Goal: Navigation & Orientation: Find specific page/section

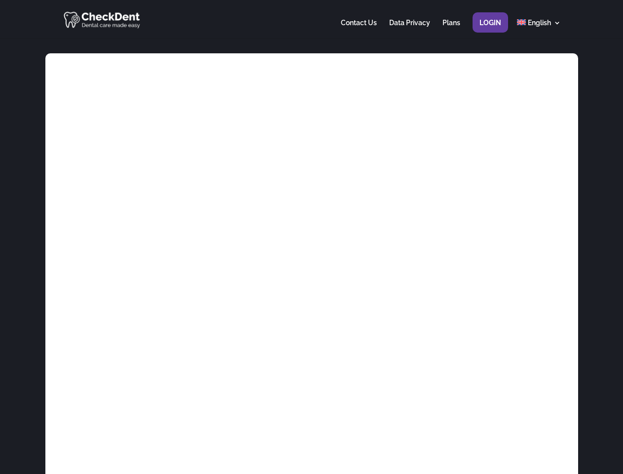
click at [311, 19] on div at bounding box center [311, 19] width 498 height 38
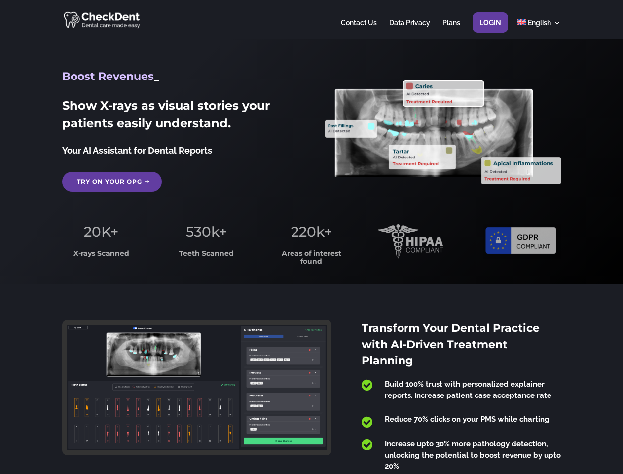
click at [311, 237] on span "220k+" at bounding box center [311, 231] width 41 height 17
click at [311, 19] on div at bounding box center [311, 19] width 498 height 38
